Goal: Browse casually

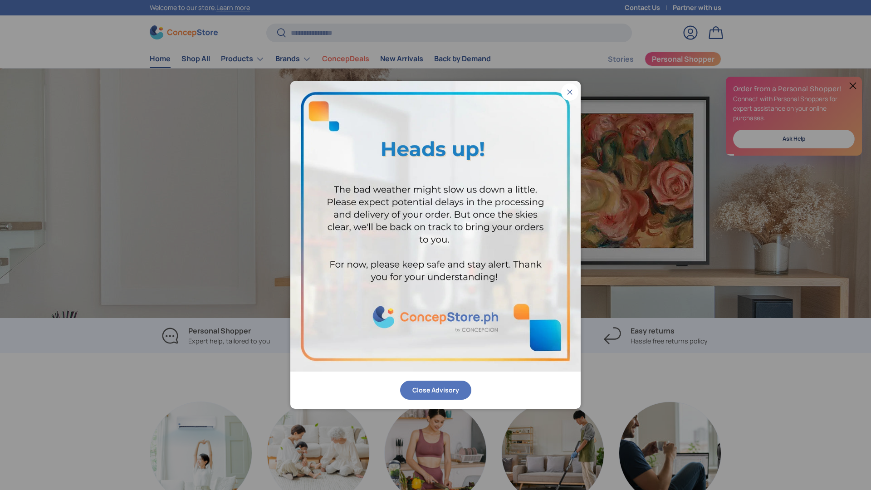
scroll to position [0, 1743]
